Goal: Book appointment/travel/reservation

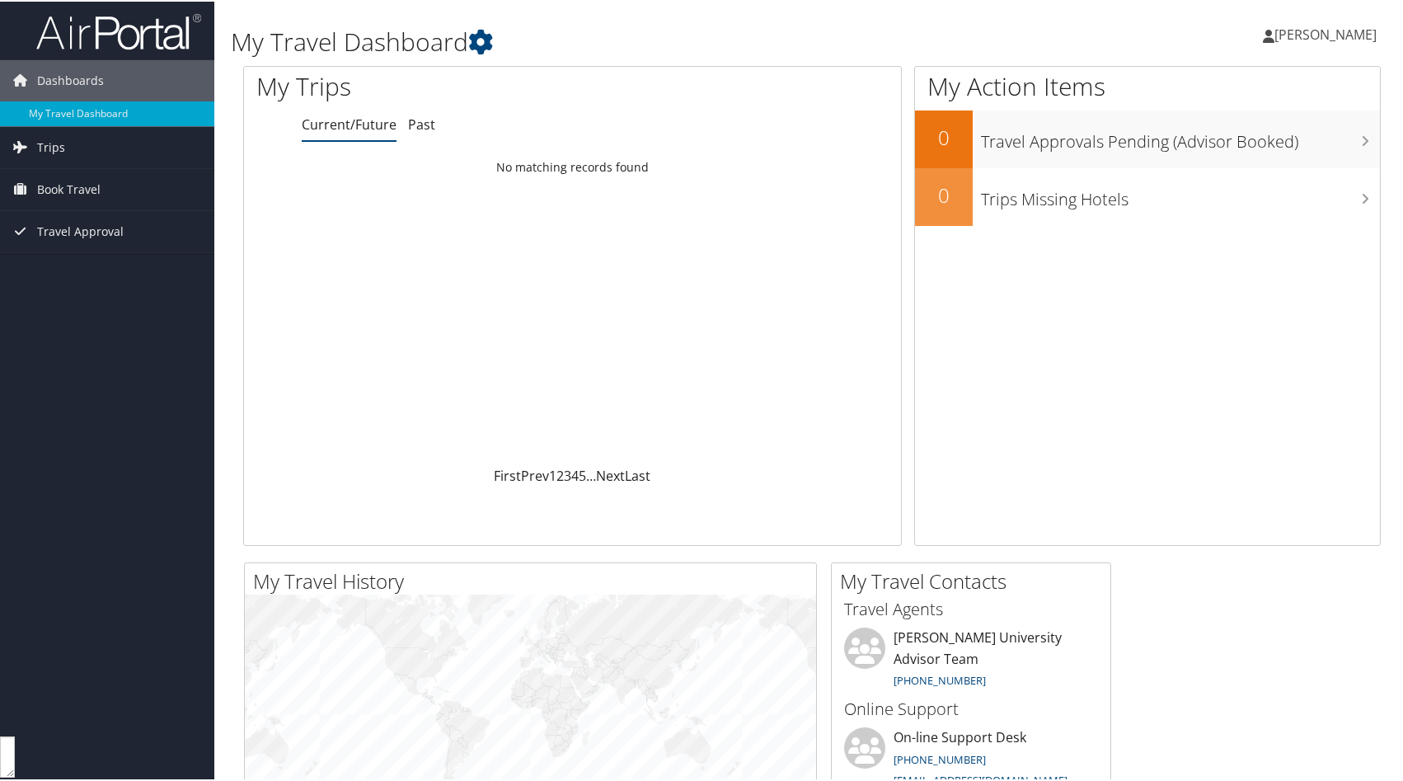
scroll to position [17622, 0]
click at [45, 190] on span "Book Travel" at bounding box center [68, 187] width 63 height 41
click at [79, 251] on link "Book/Manage Online Trips" at bounding box center [107, 245] width 214 height 25
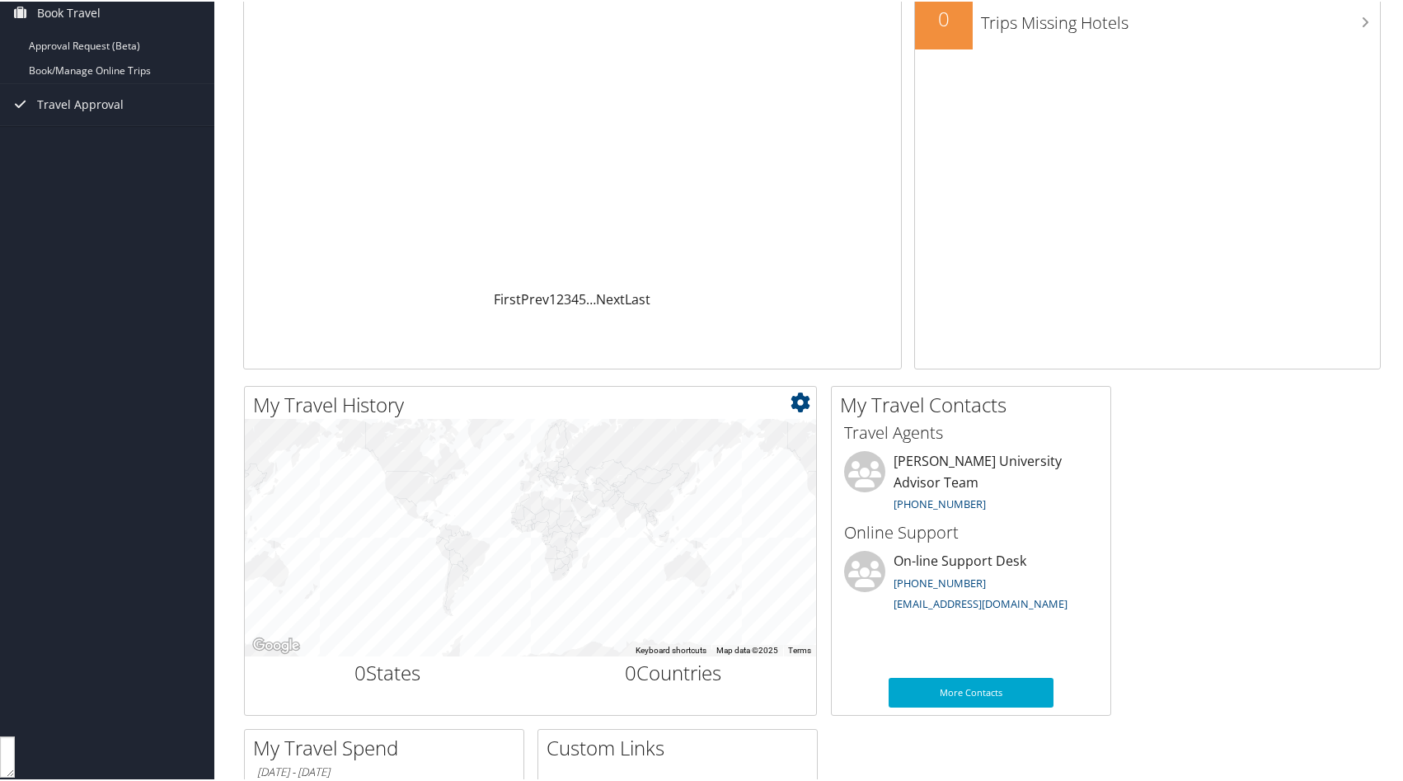
scroll to position [0, 0]
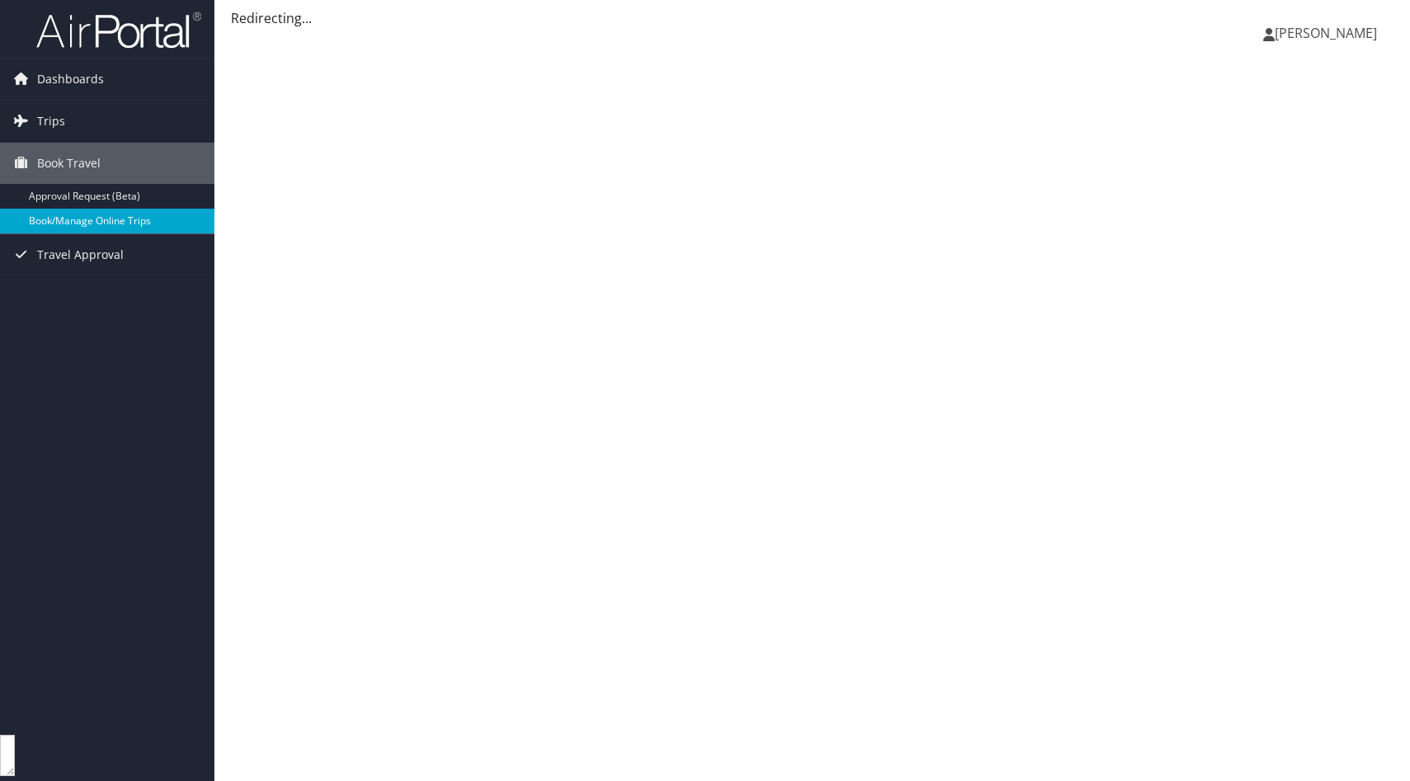
scroll to position [17622, 0]
click at [142, 227] on link "Book/Manage Online Trips" at bounding box center [107, 221] width 214 height 25
